Goal: Transaction & Acquisition: Purchase product/service

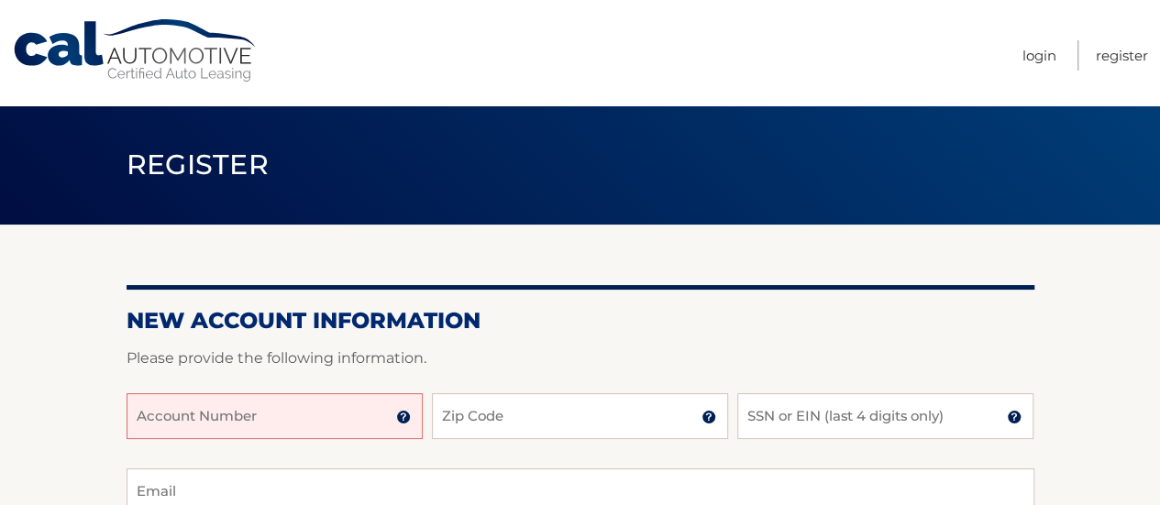
click at [303, 410] on input "Account Number" at bounding box center [275, 416] width 296 height 46
paste input "44455963880"
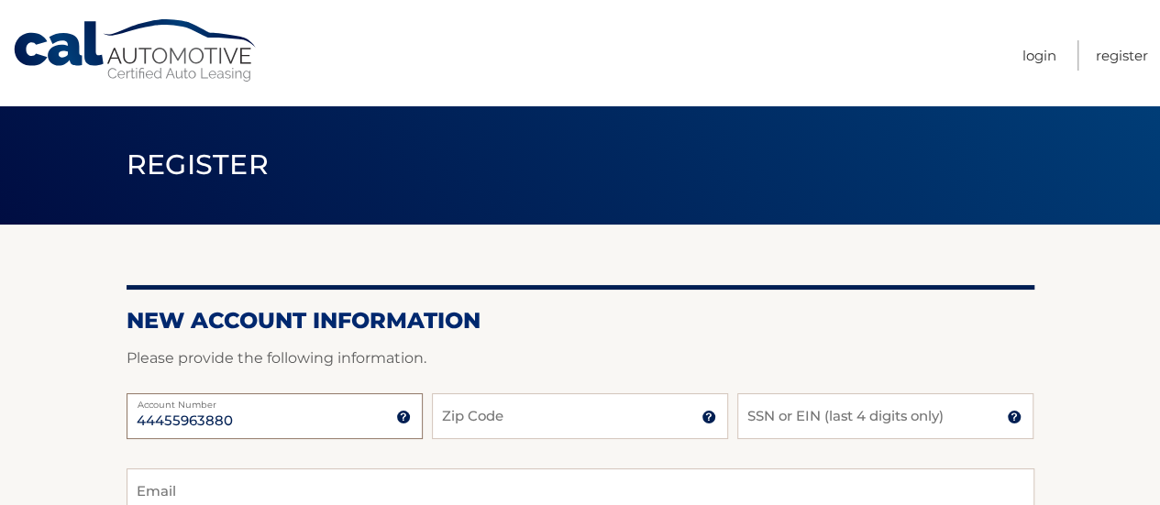
type input "44455963880"
type input "11231"
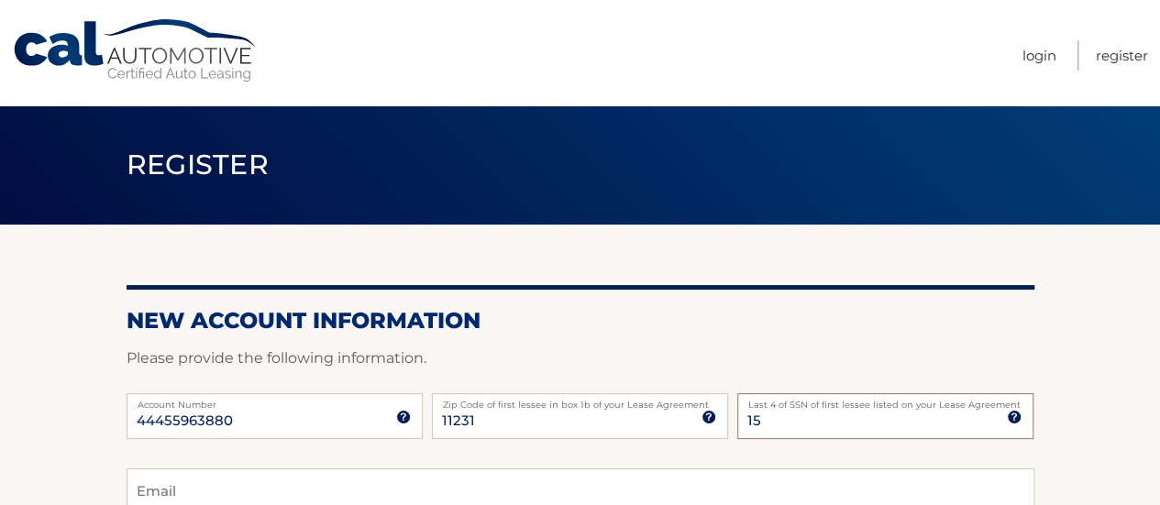
type input "1"
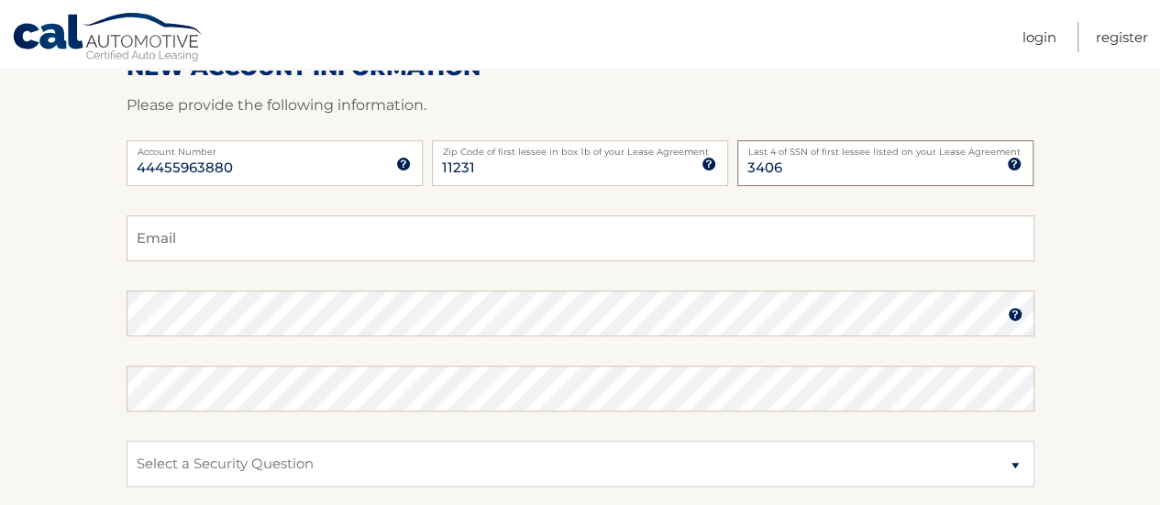
scroll to position [257, 0]
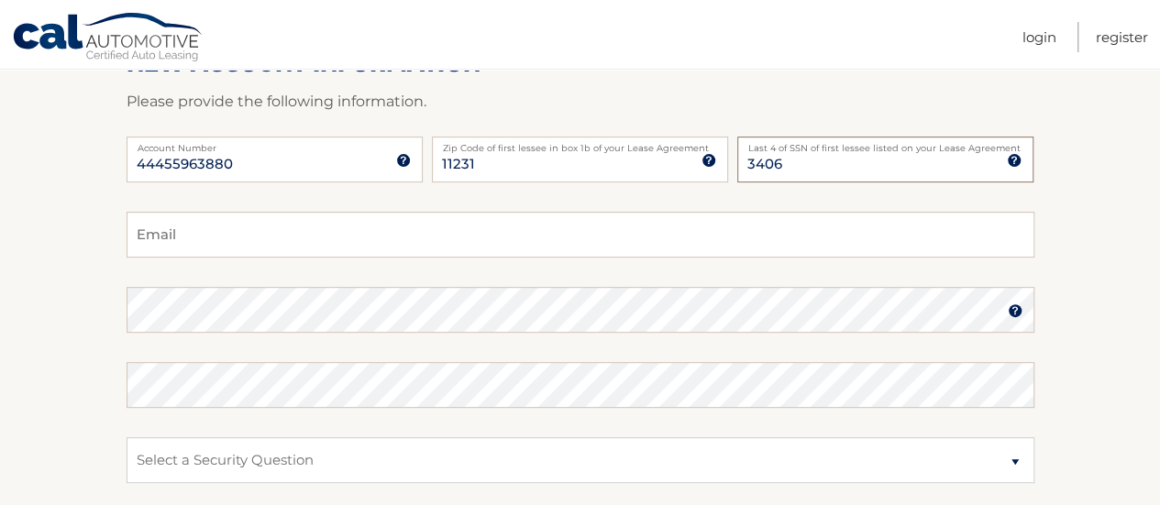
type input "3406"
click at [717, 243] on input "Email" at bounding box center [581, 235] width 908 height 46
type input "cpm237@gmail.com"
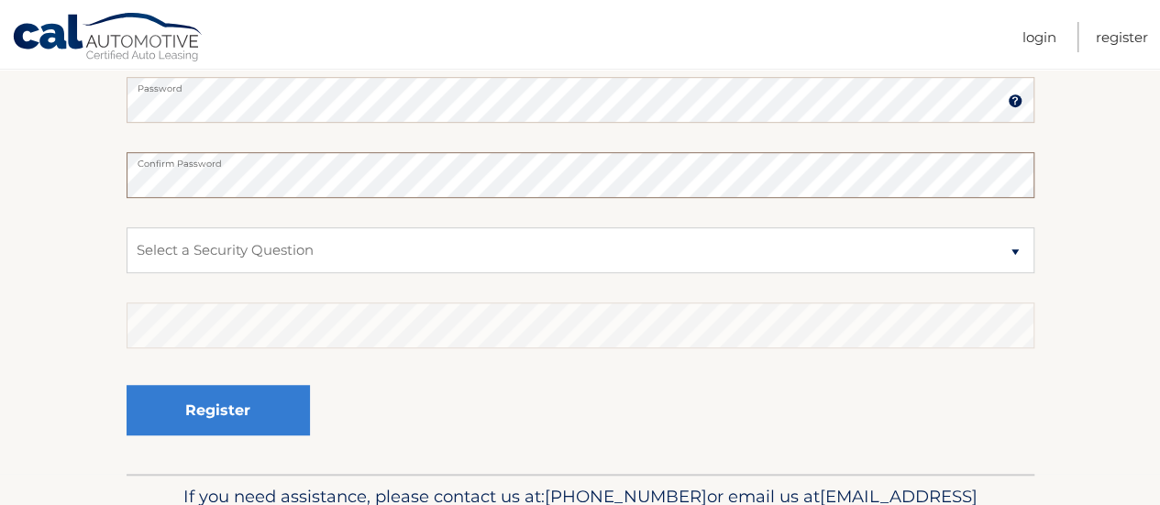
scroll to position [557, 0]
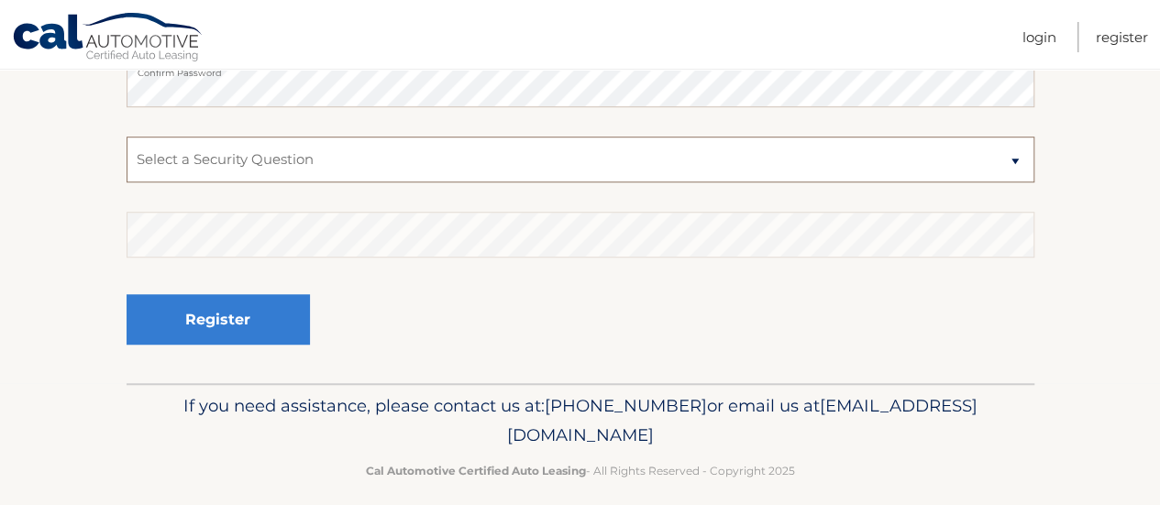
click at [1007, 161] on select "Select a Security Question What was the name of your elementary school? What is…" at bounding box center [581, 160] width 908 height 46
click at [127, 137] on select "Select a Security Question What was the name of your elementary school? What is…" at bounding box center [581, 160] width 908 height 46
click at [681, 170] on select "Select a Security Question What was the name of your elementary school? What is…" at bounding box center [581, 160] width 908 height 46
select select "4"
click at [127, 137] on select "Select a Security Question What was the name of your elementary school? What is…" at bounding box center [581, 160] width 908 height 46
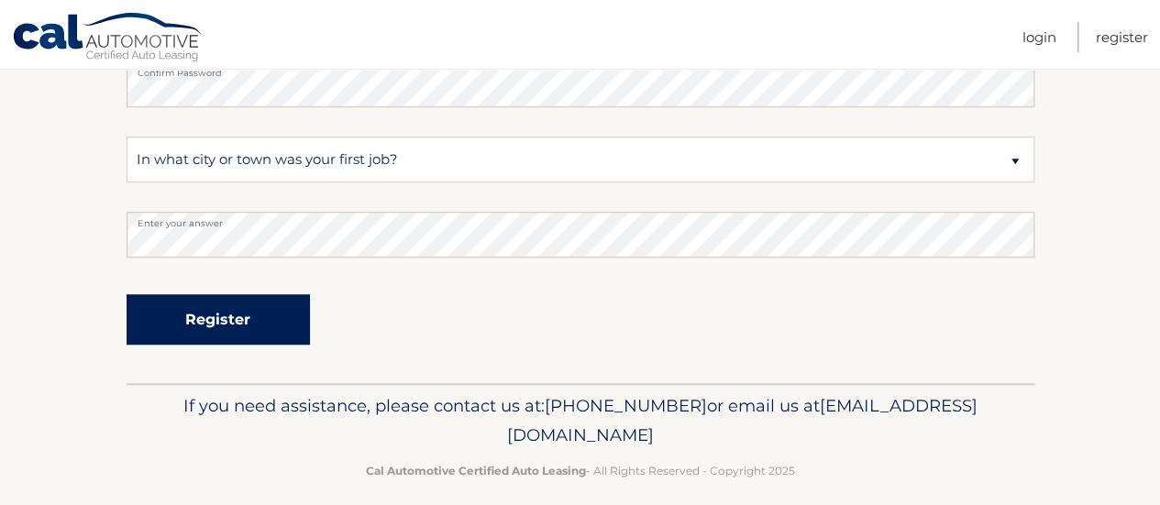
click at [251, 315] on button "Register" at bounding box center [218, 319] width 183 height 50
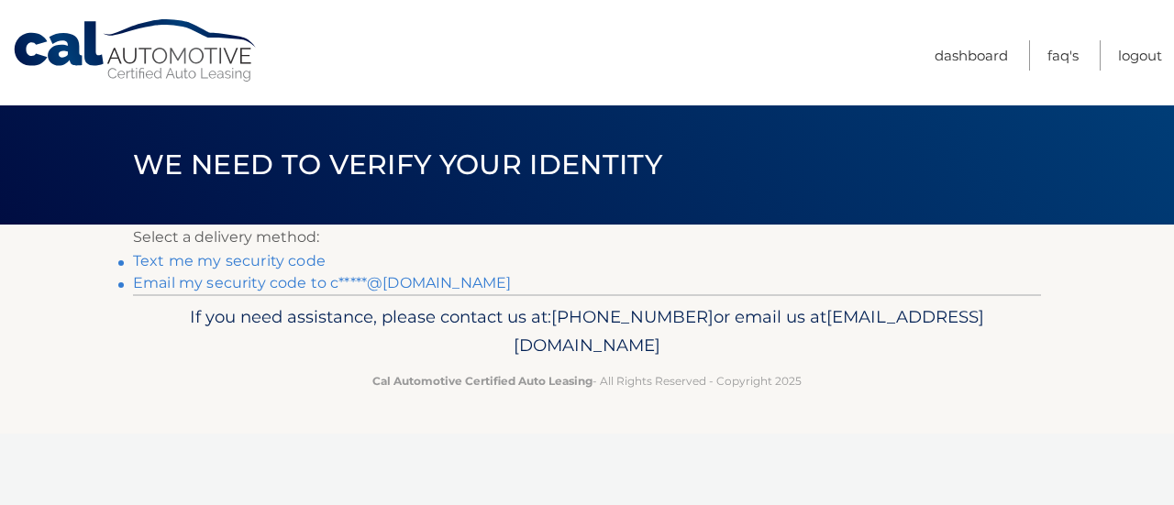
click at [247, 260] on link "Text me my security code" at bounding box center [229, 260] width 193 height 17
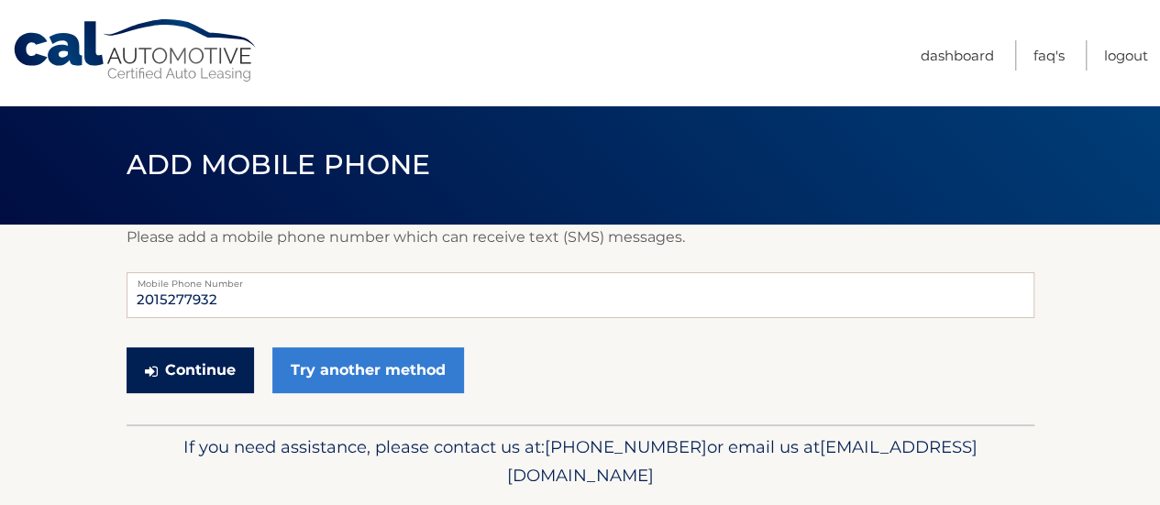
click at [204, 368] on button "Continue" at bounding box center [190, 371] width 127 height 46
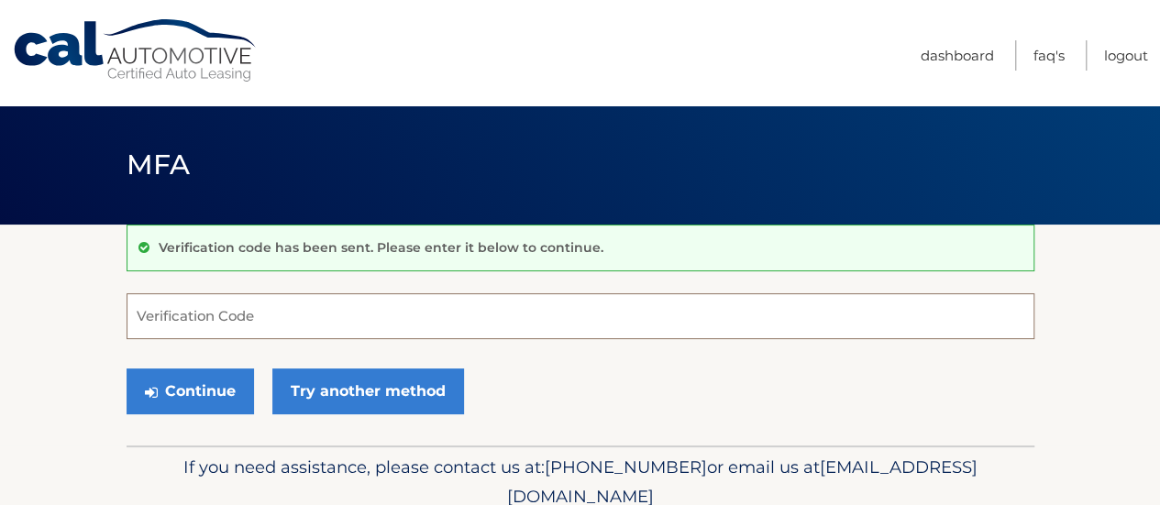
click at [224, 315] on input "Verification Code" at bounding box center [581, 316] width 908 height 46
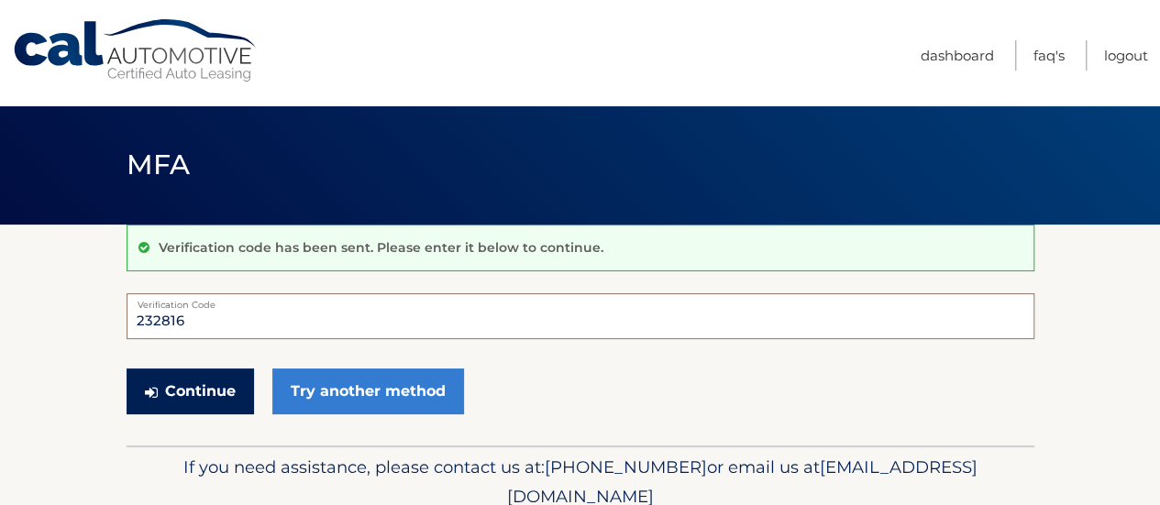
type input "232816"
click at [202, 390] on button "Continue" at bounding box center [190, 392] width 127 height 46
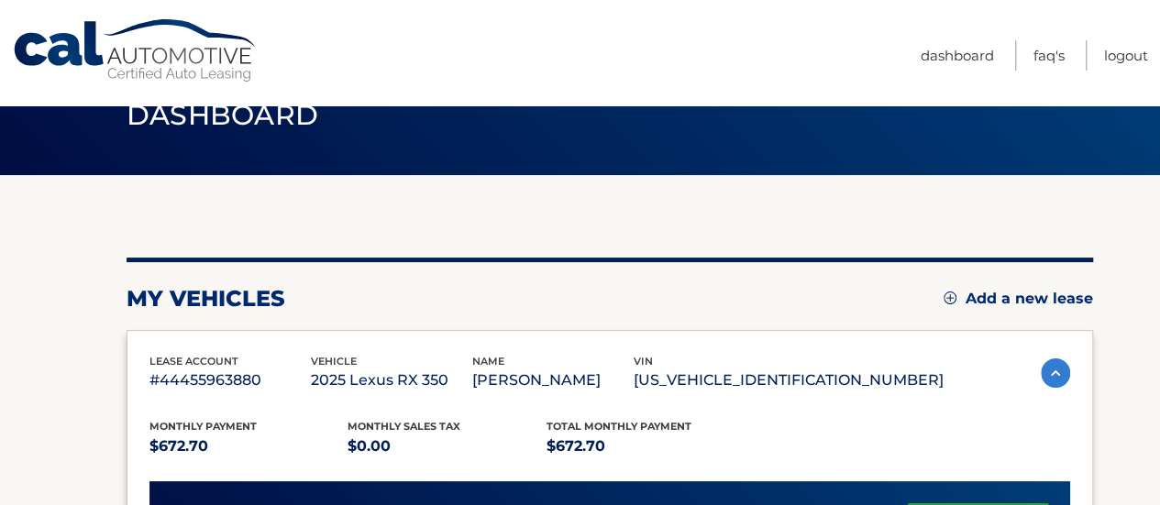
scroll to position [54, 0]
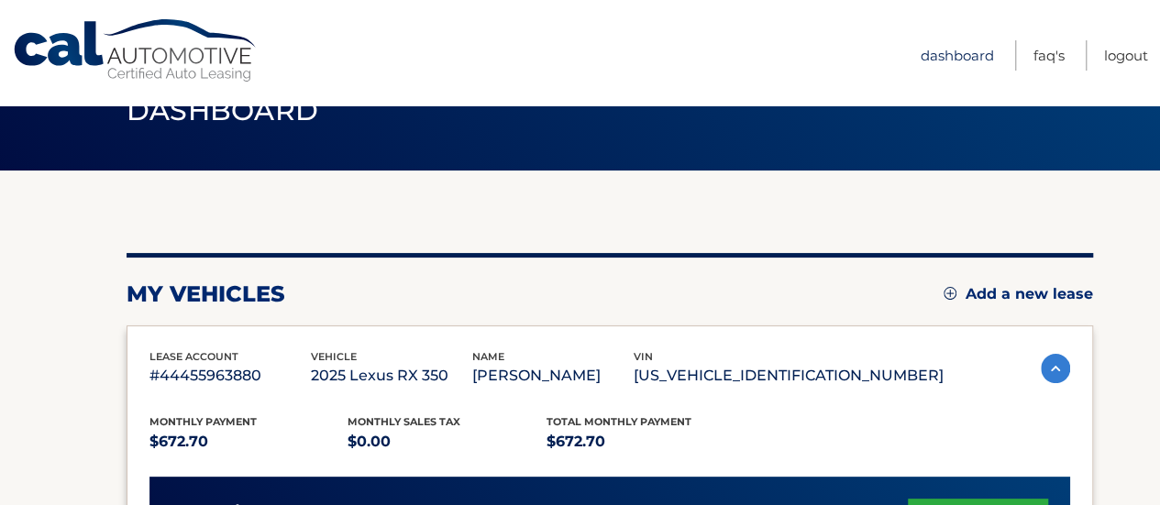
click at [968, 56] on link "Dashboard" at bounding box center [957, 55] width 73 height 30
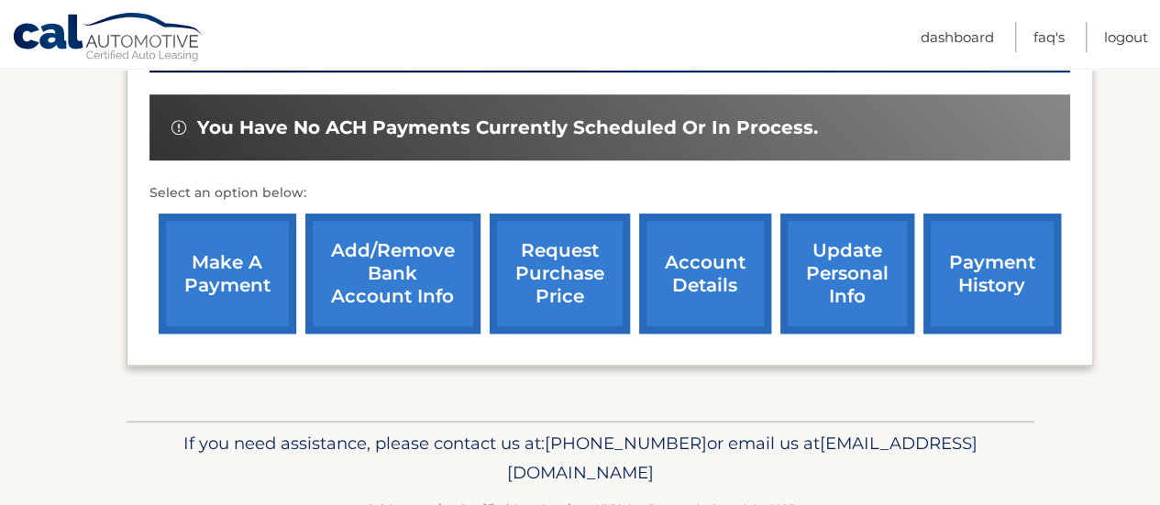
scroll to position [556, 0]
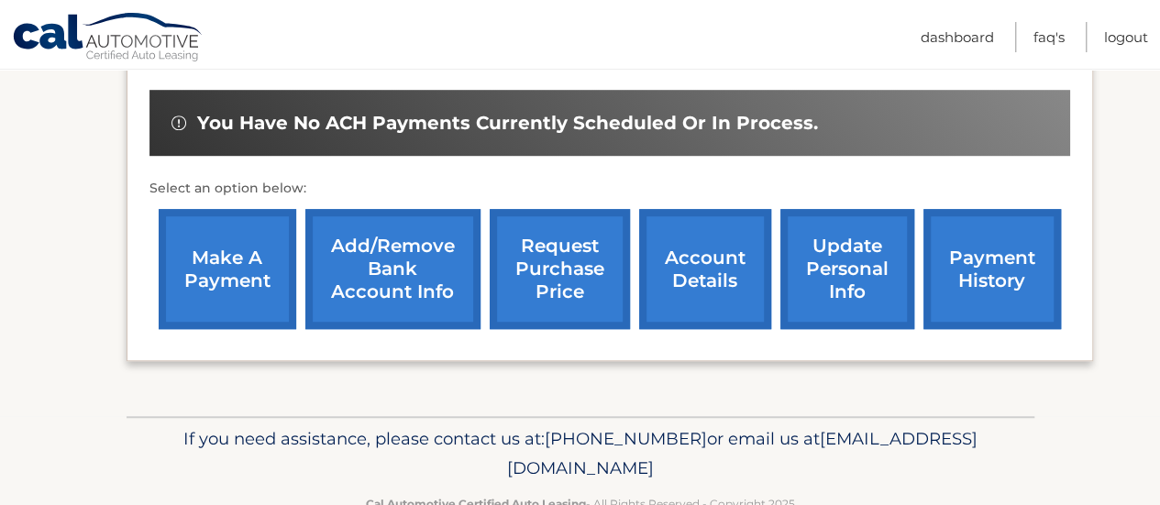
click at [242, 287] on link "make a payment" at bounding box center [228, 269] width 138 height 120
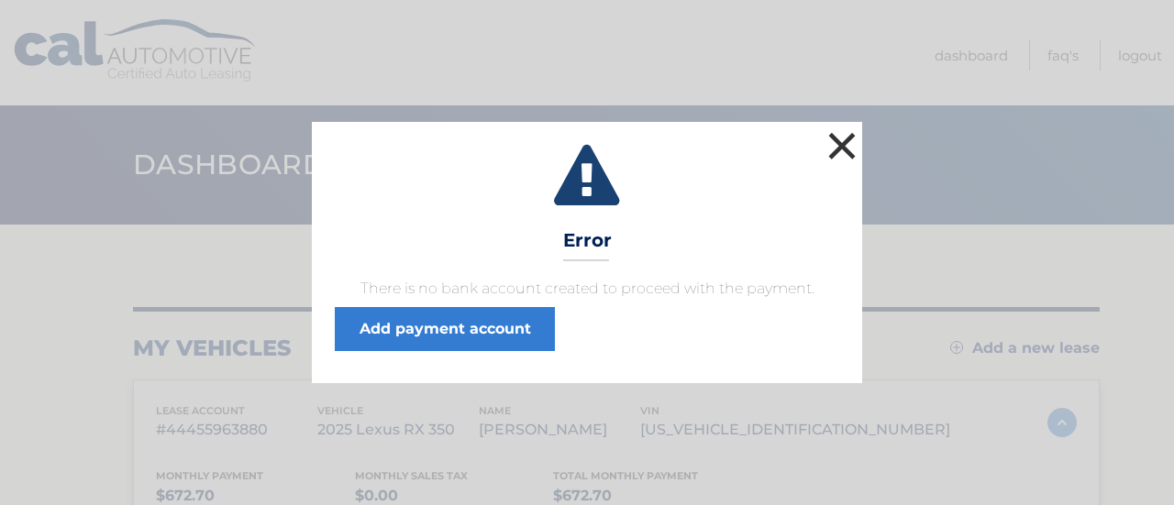
click at [855, 155] on button "×" at bounding box center [841, 145] width 37 height 37
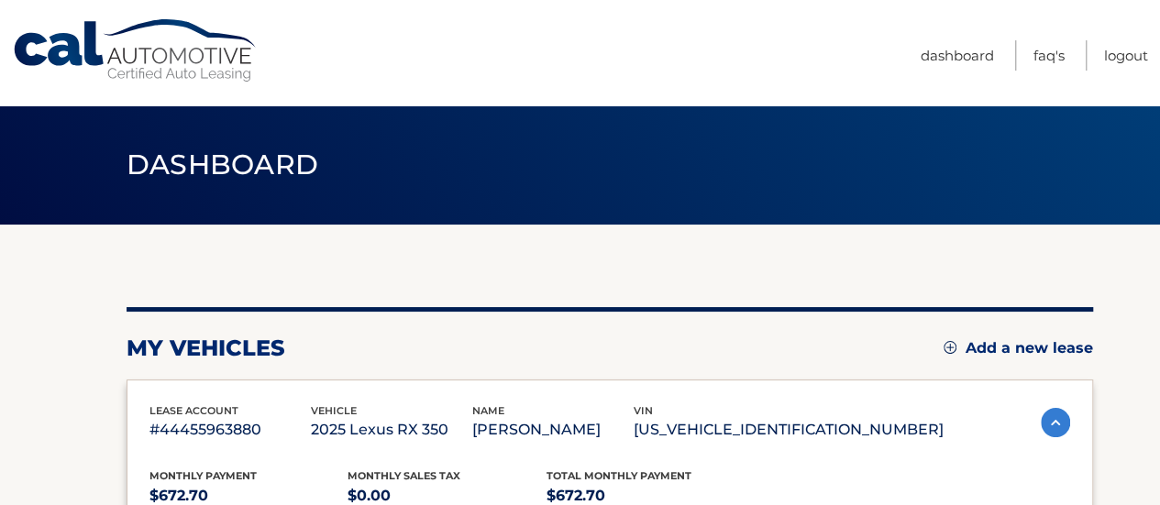
scroll to position [442, 0]
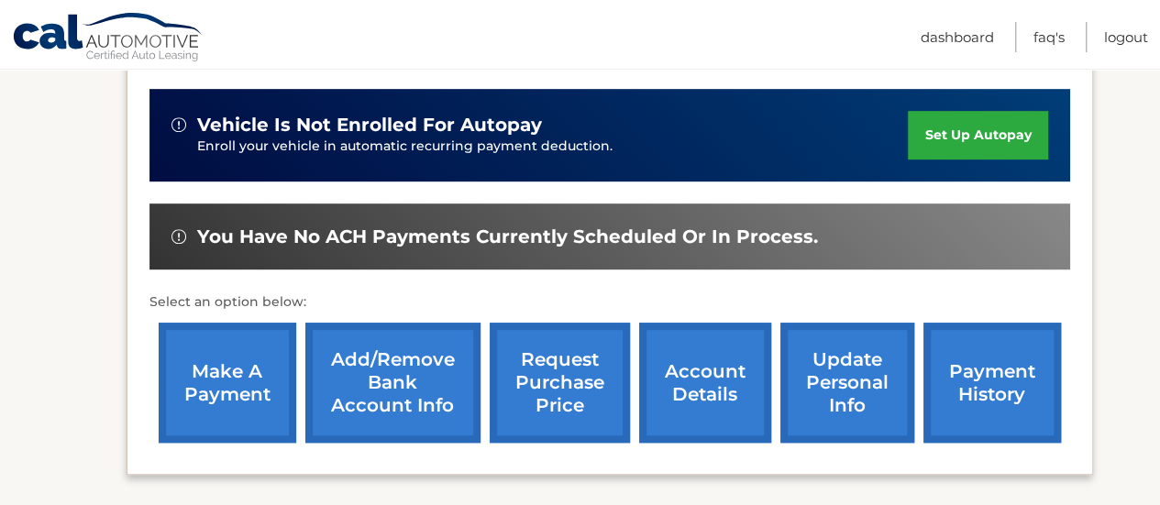
click at [719, 404] on link "account details" at bounding box center [705, 383] width 132 height 120
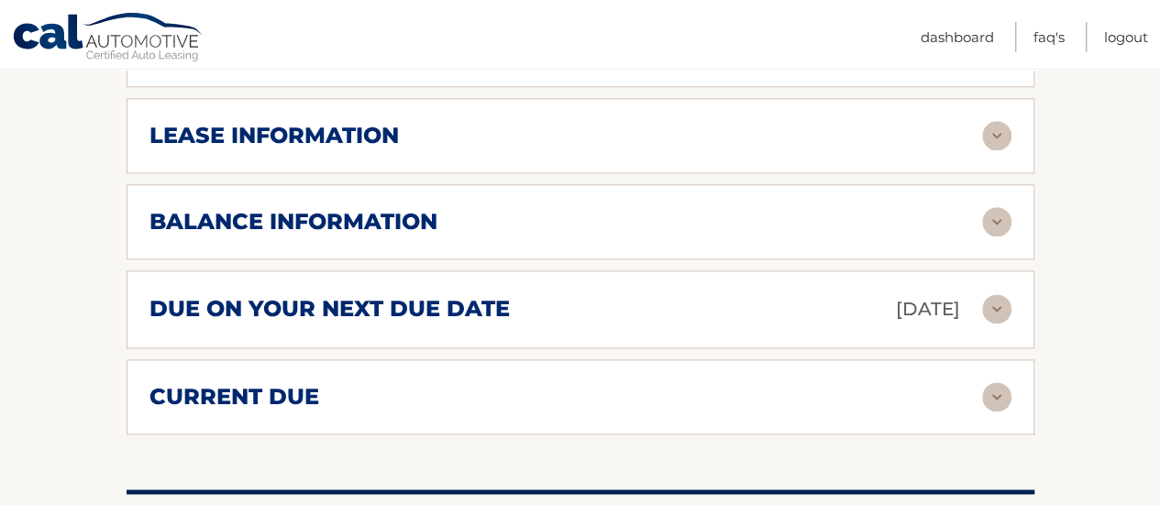
scroll to position [1043, 0]
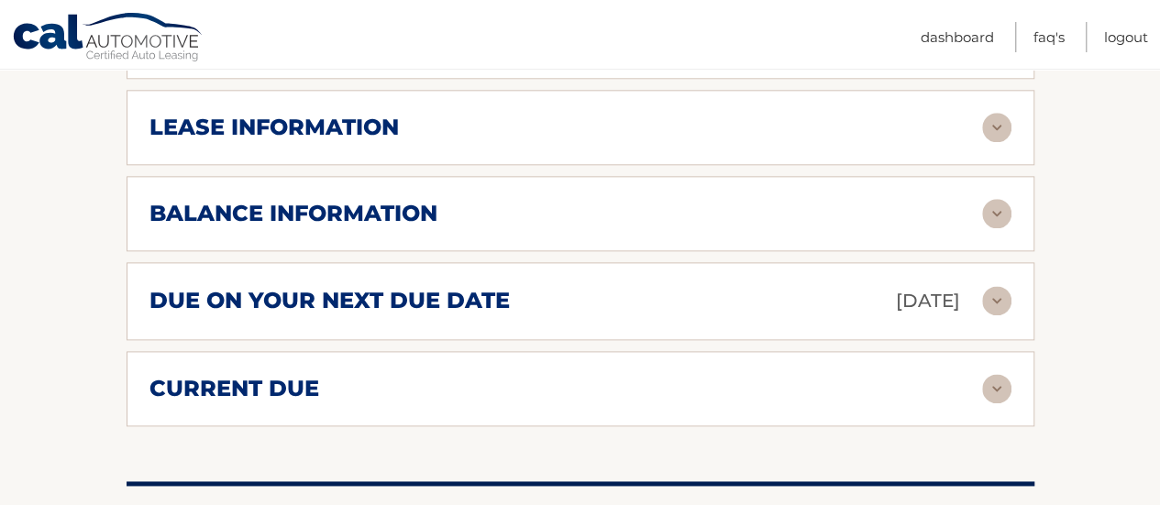
click at [992, 142] on img at bounding box center [996, 127] width 29 height 29
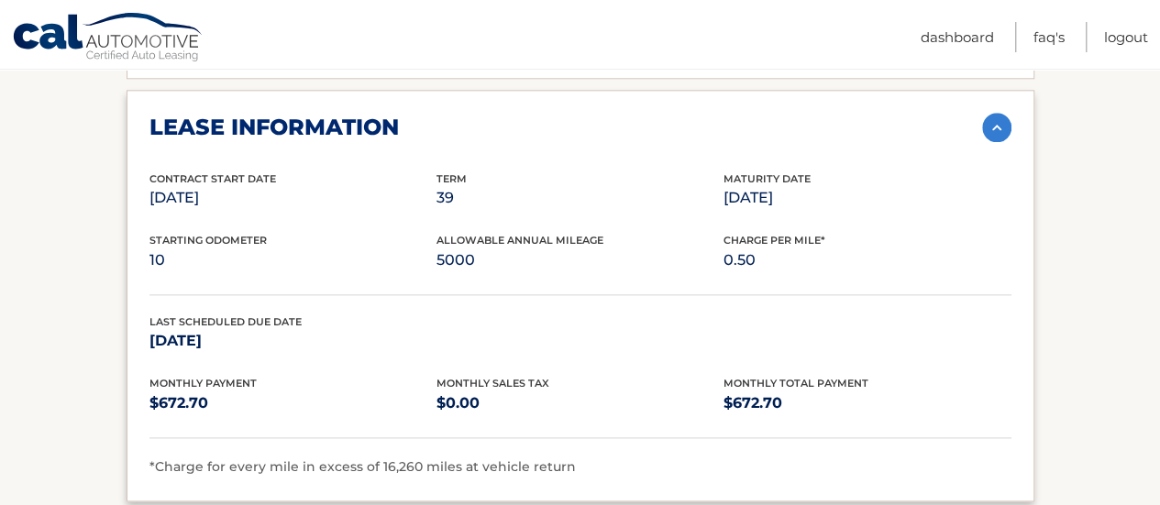
click at [992, 142] on img at bounding box center [996, 127] width 29 height 29
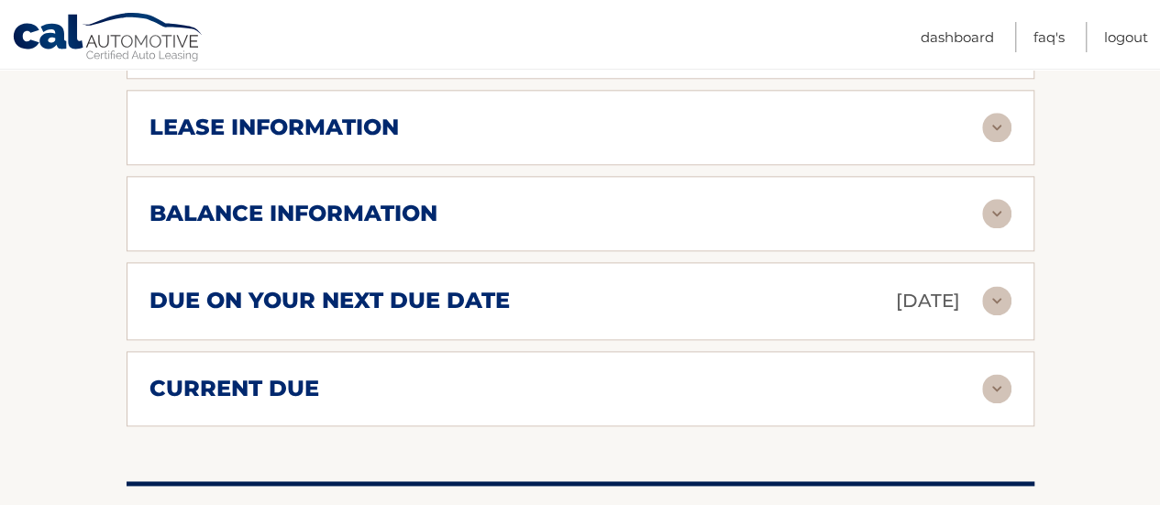
click at [1005, 228] on img at bounding box center [996, 213] width 29 height 29
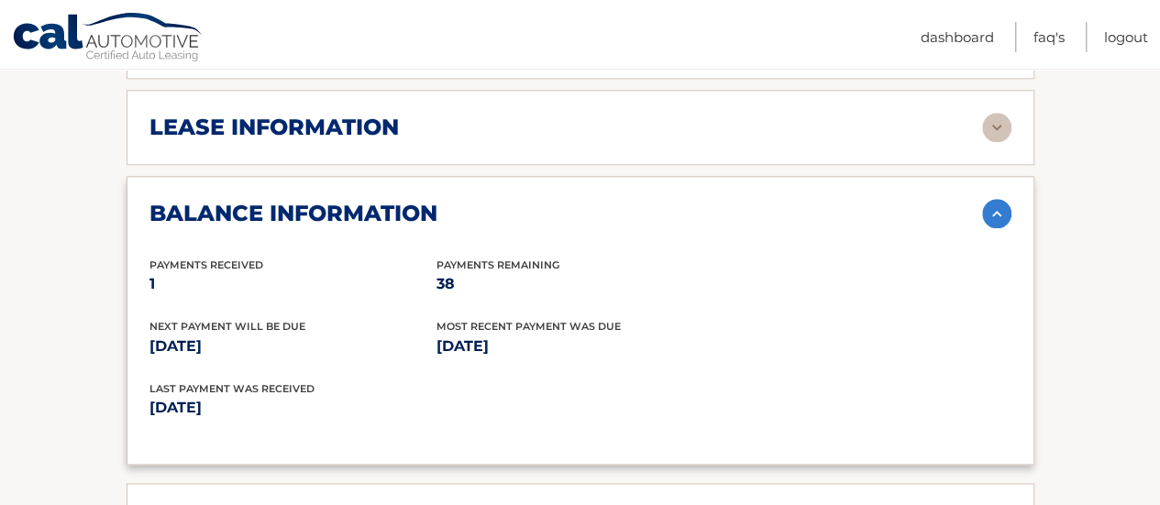
click at [1005, 228] on img at bounding box center [996, 213] width 29 height 29
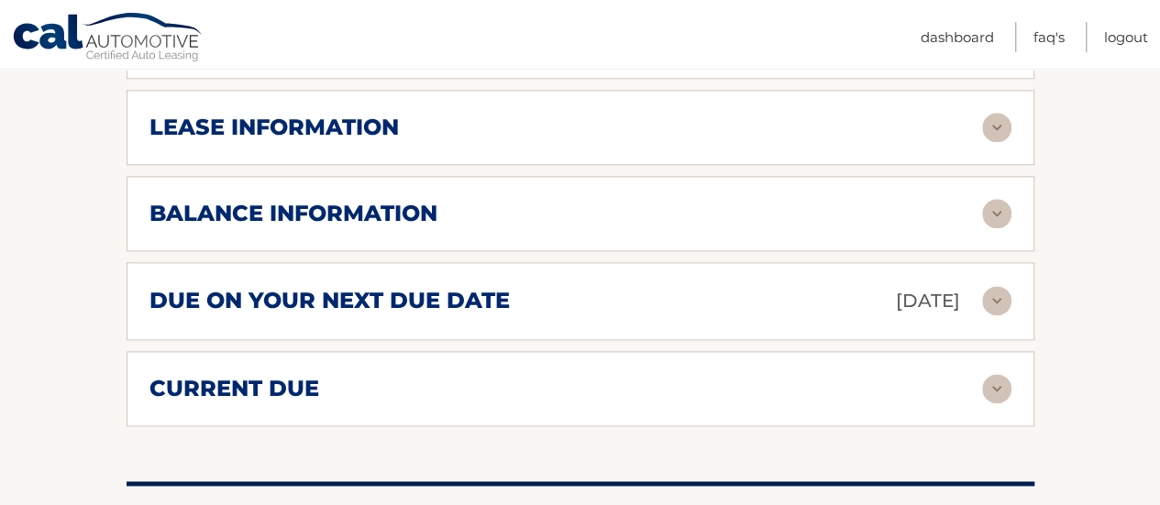
click at [1005, 228] on img at bounding box center [996, 213] width 29 height 29
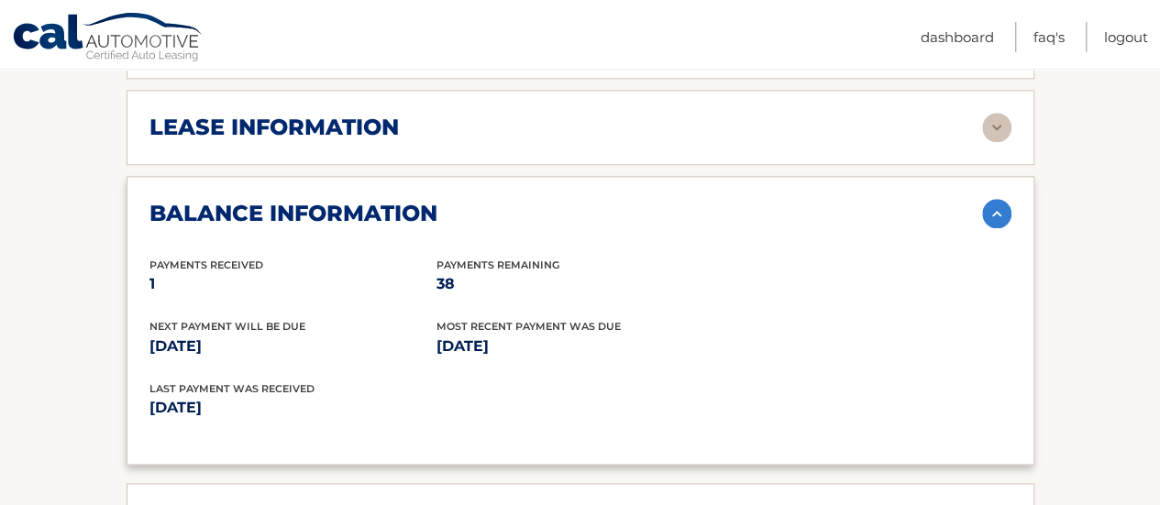
click at [1005, 228] on img at bounding box center [996, 213] width 29 height 29
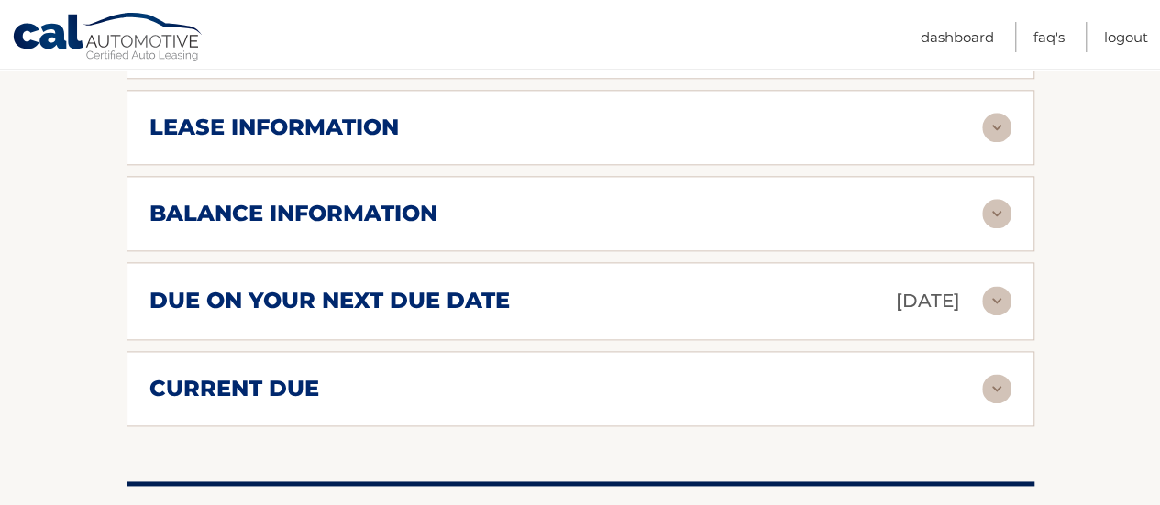
click at [998, 315] on img at bounding box center [996, 300] width 29 height 29
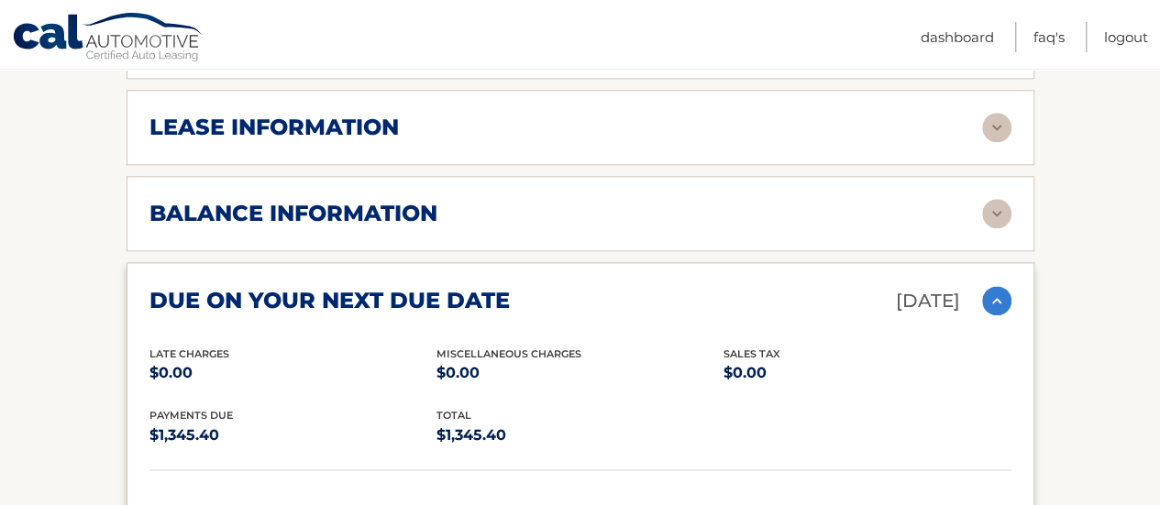
click at [1056, 279] on section "Account Details | #44455963880 Back to Dashboard Manage Your Lease lease accoun…" at bounding box center [580, 66] width 1160 height 1768
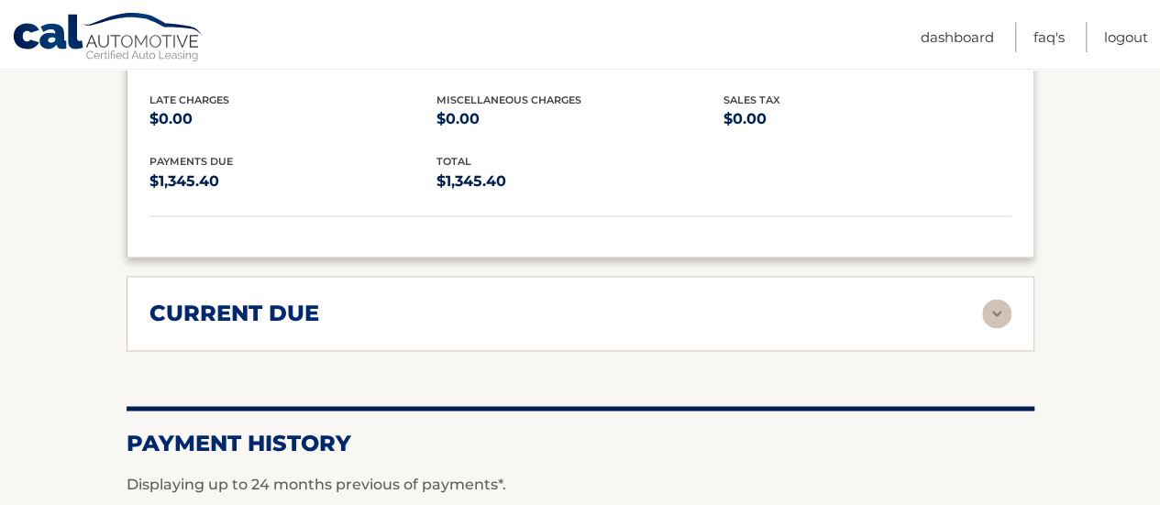
scroll to position [1299, 0]
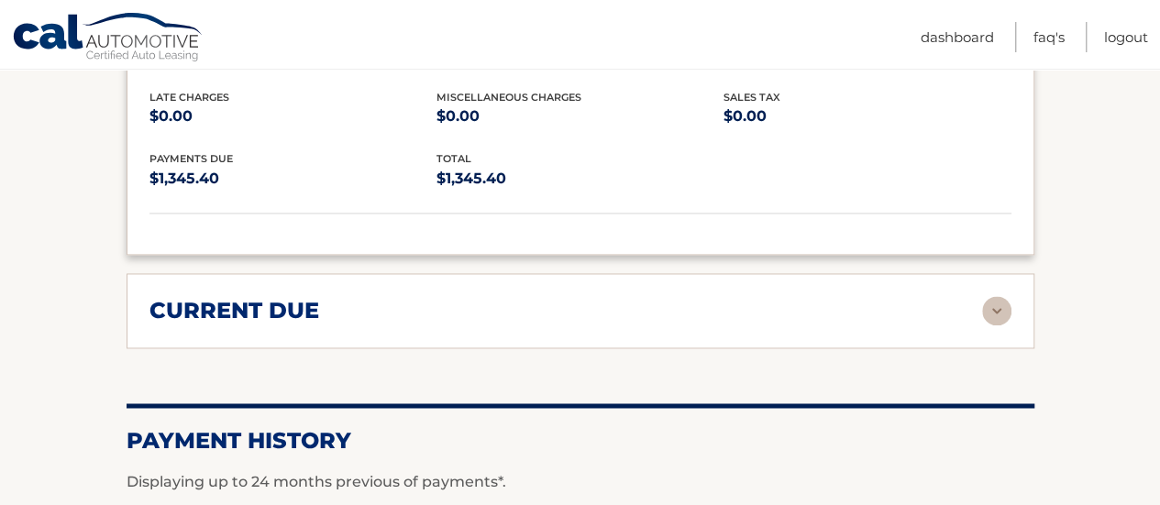
click at [1001, 326] on img at bounding box center [996, 310] width 29 height 29
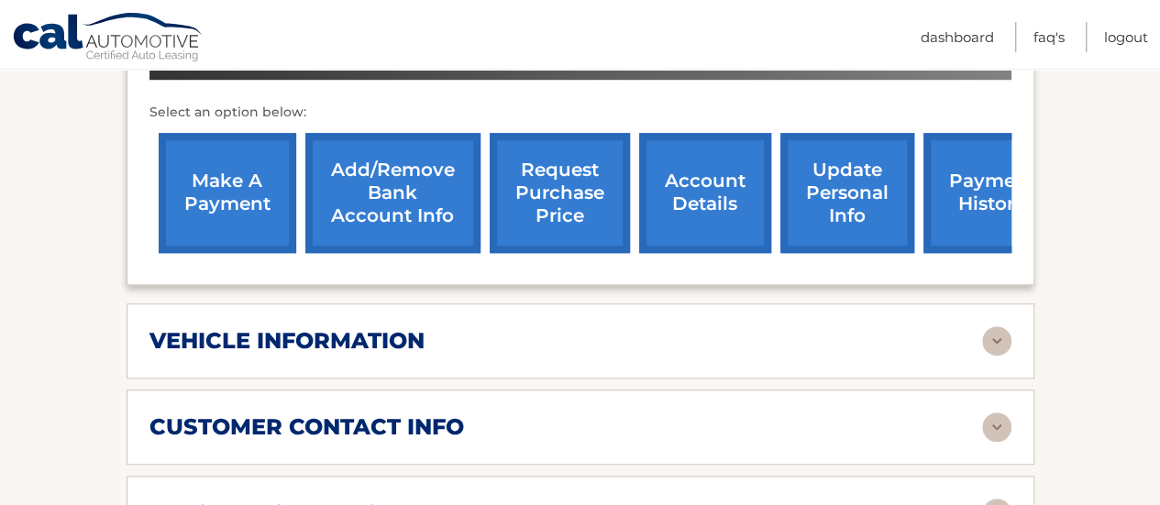
scroll to position [666, 0]
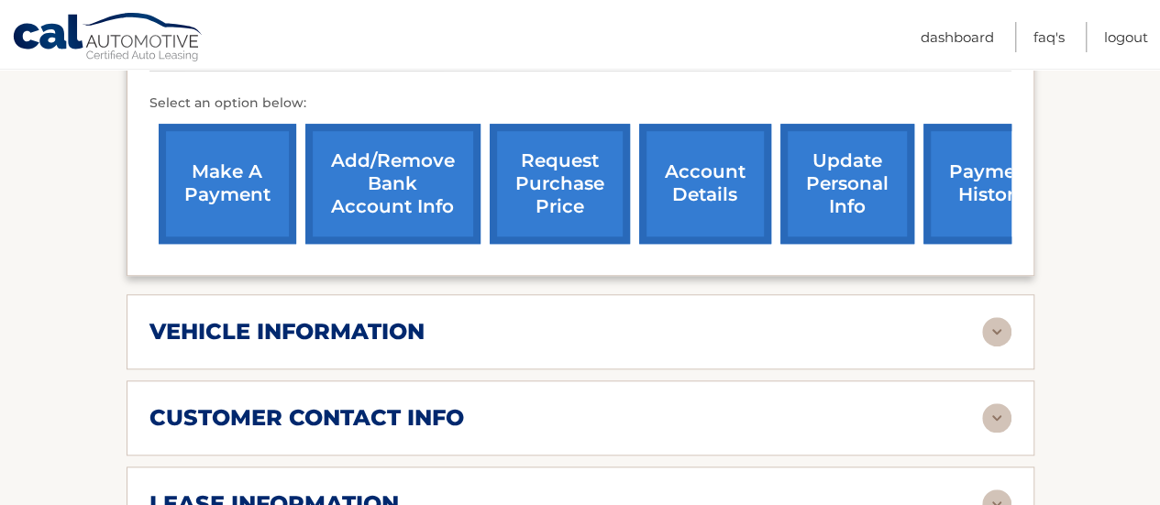
click at [230, 192] on link "make a payment" at bounding box center [228, 184] width 138 height 120
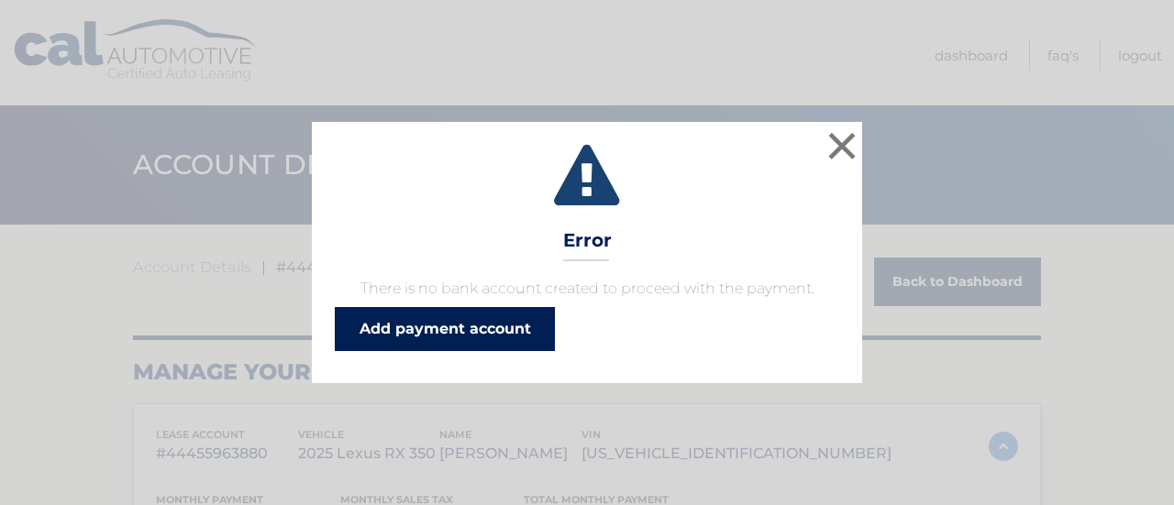
click at [421, 335] on link "Add payment account" at bounding box center [445, 329] width 220 height 44
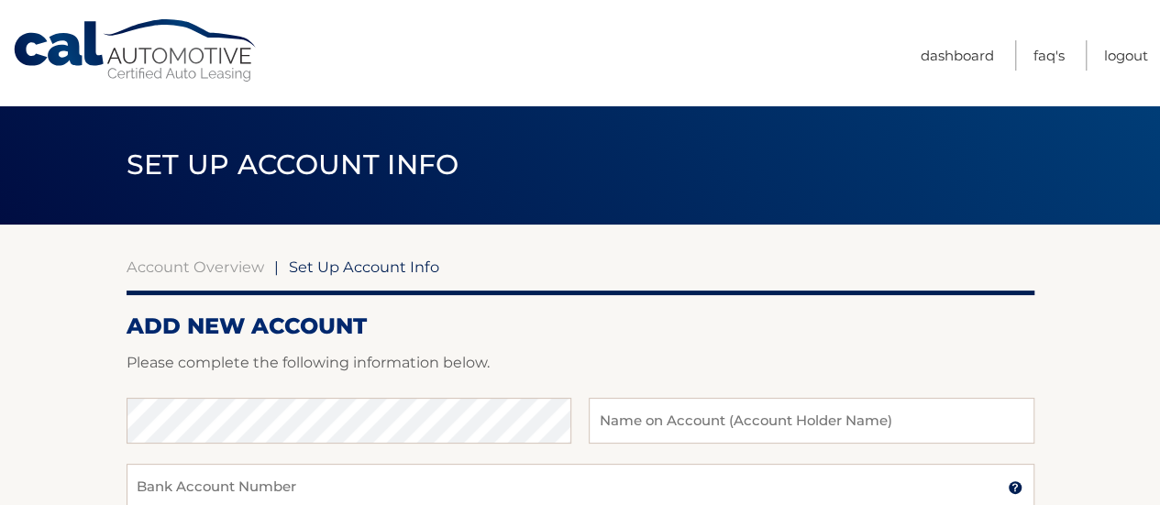
click at [568, 364] on p "Please complete the following information below." at bounding box center [581, 363] width 908 height 26
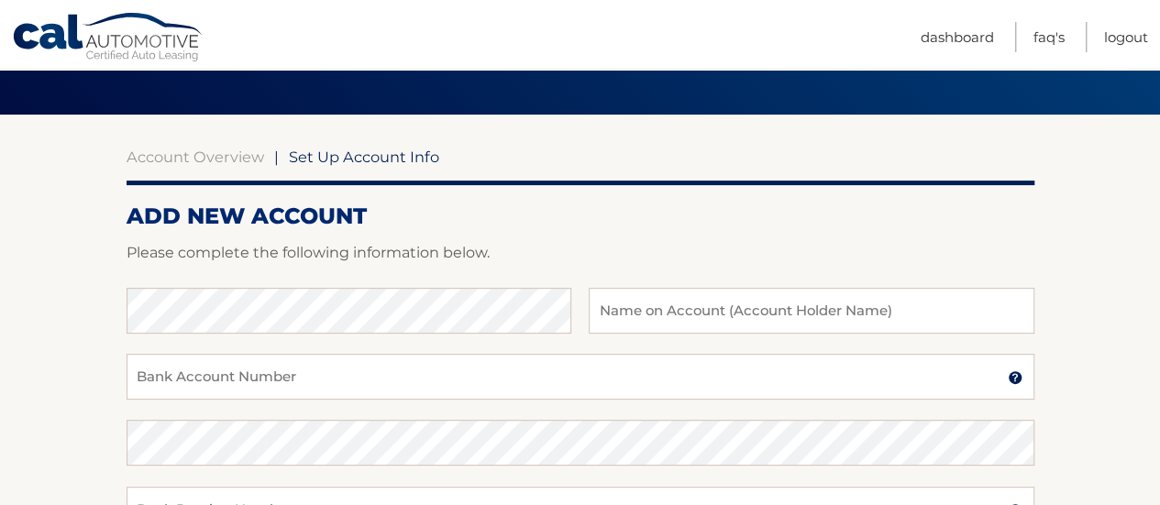
scroll to position [147, 0]
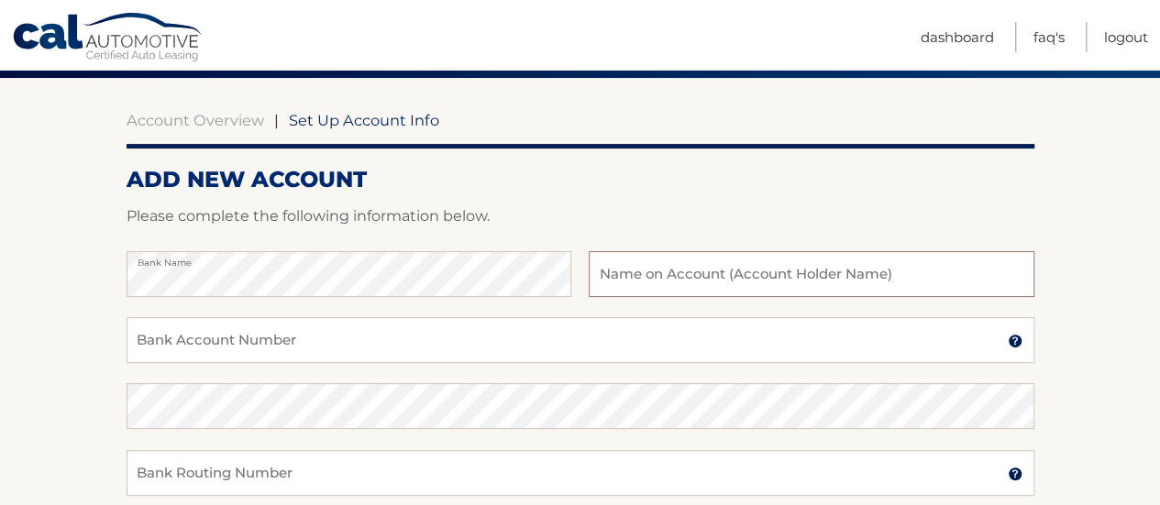
click at [660, 276] on input "text" at bounding box center [811, 274] width 445 height 46
type input "Joint"
click at [273, 344] on input "Bank Account Number" at bounding box center [581, 340] width 908 height 46
paste input "483106234601"
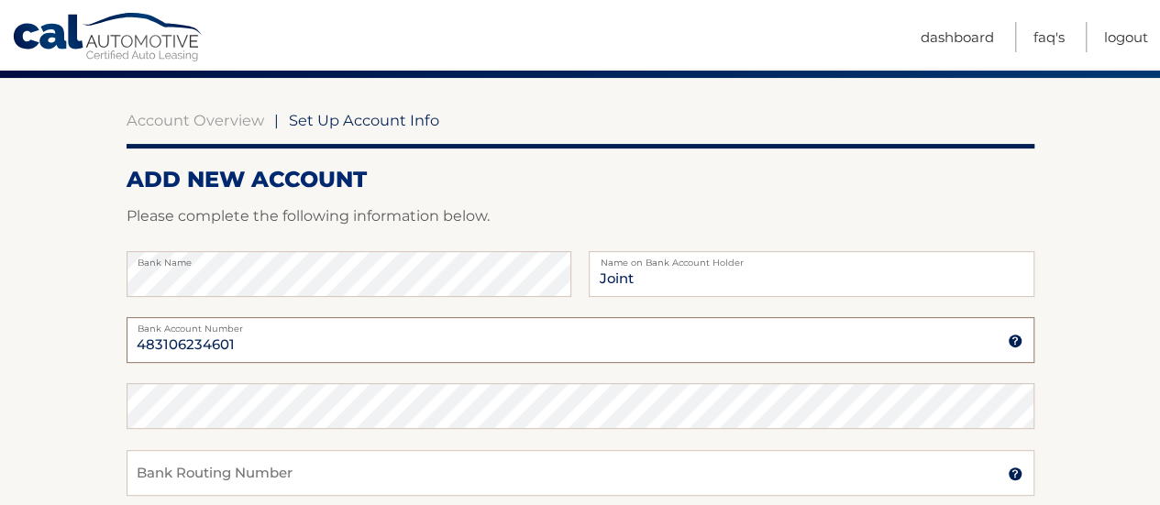
type input "483106234601"
click at [235, 480] on input "Bank Routing Number" at bounding box center [581, 473] width 908 height 46
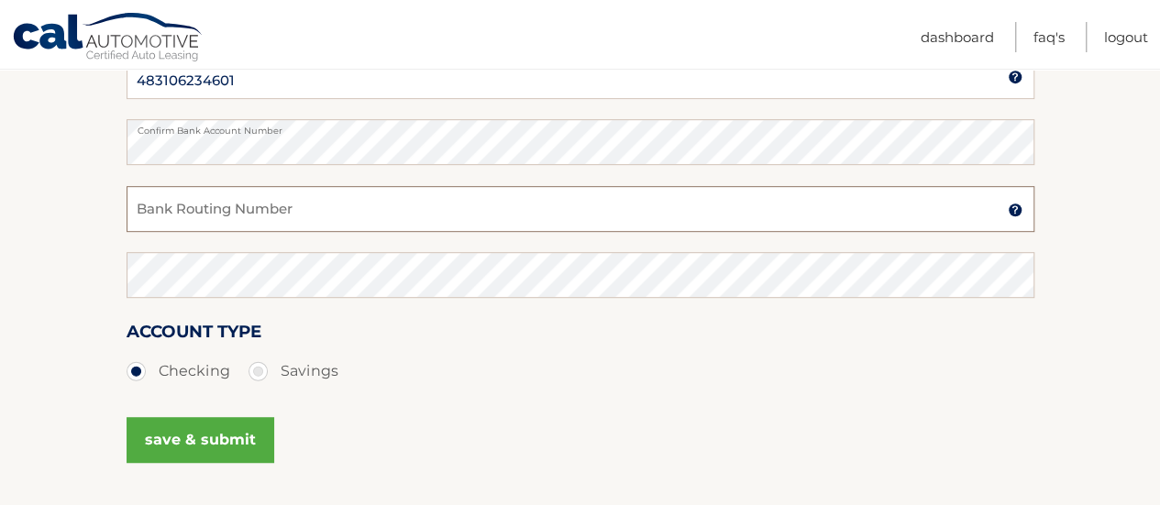
scroll to position [438, 0]
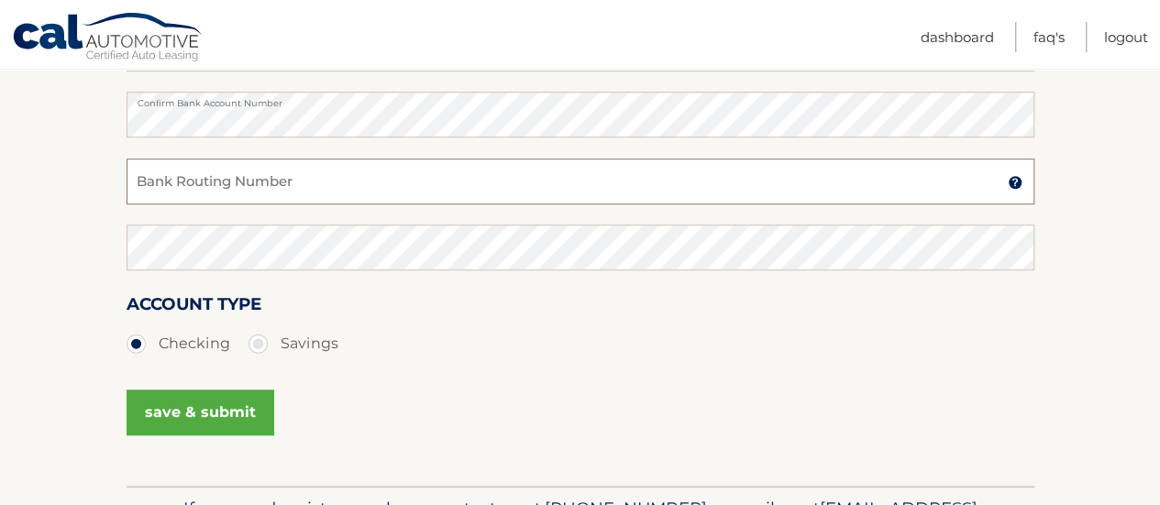
click at [279, 182] on input "Bank Routing Number" at bounding box center [581, 182] width 908 height 46
paste input "021000322"
type input "021000322"
click at [200, 409] on button "save & submit" at bounding box center [201, 413] width 148 height 46
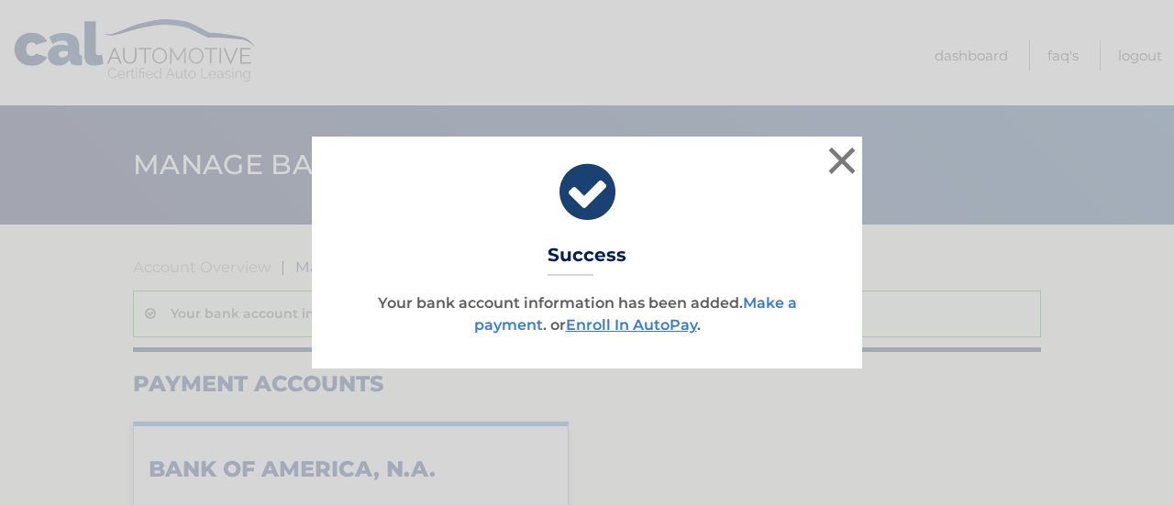
click at [779, 296] on link "Make a payment" at bounding box center [635, 313] width 323 height 39
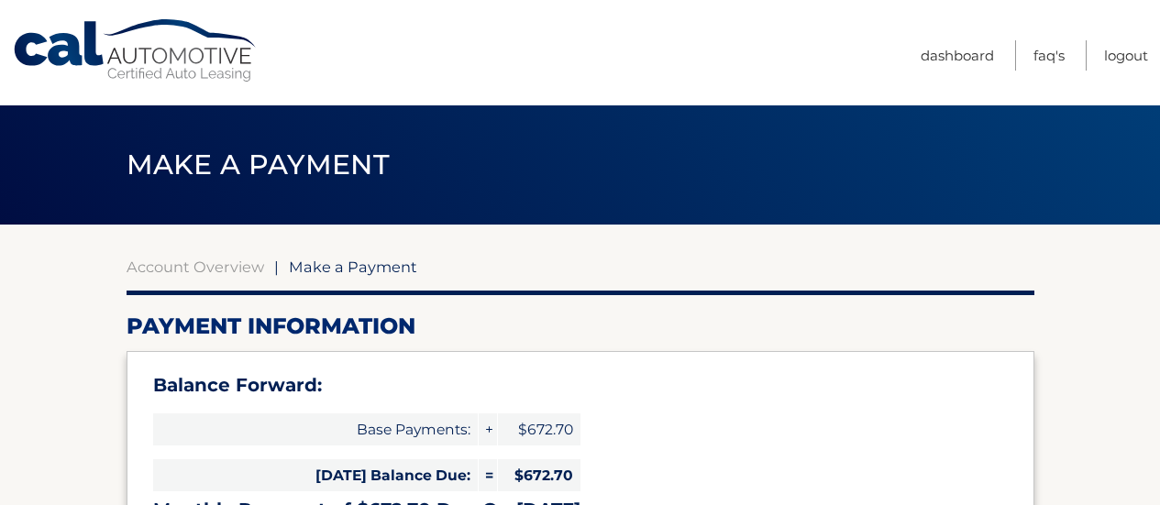
select select "MjY4YTAyZGEtYzBmZS00NGE4LTkzNDgtYTUzMWEyNzEyMWU1"
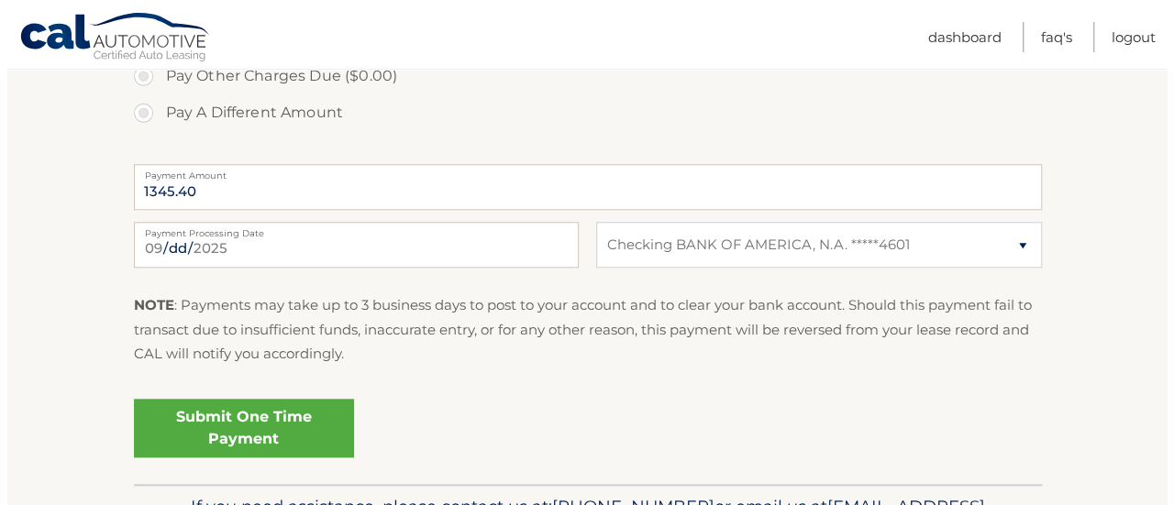
scroll to position [766, 0]
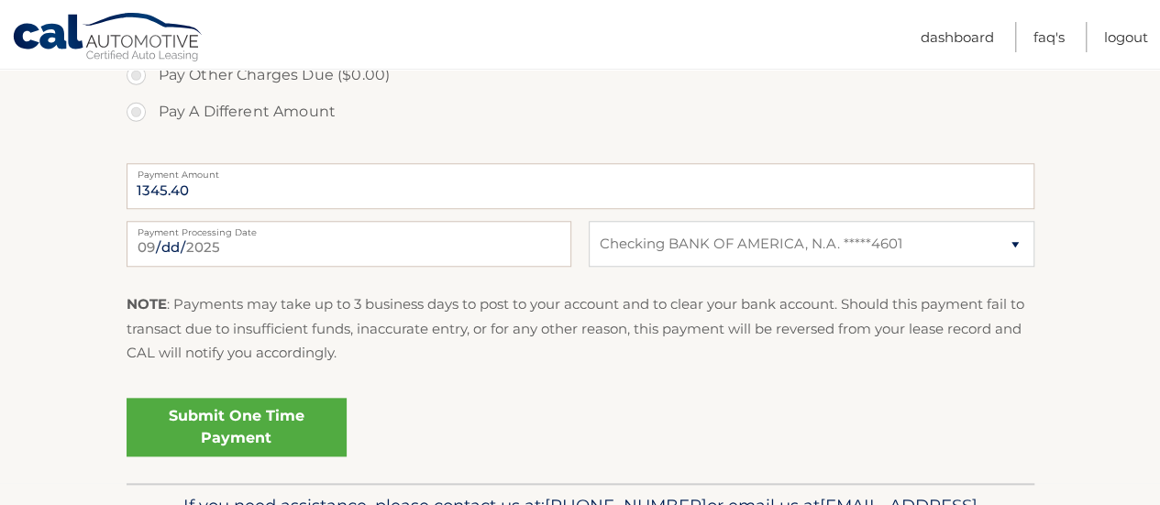
click at [292, 412] on link "Submit One Time Payment" at bounding box center [237, 427] width 220 height 59
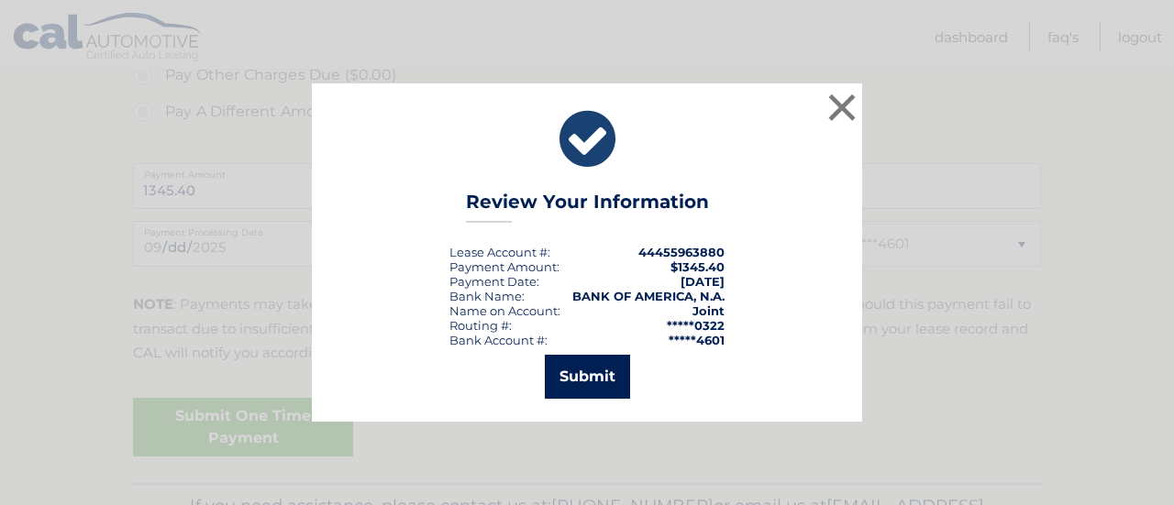
click at [599, 370] on button "Submit" at bounding box center [587, 377] width 85 height 44
